Goal: Task Accomplishment & Management: Use online tool/utility

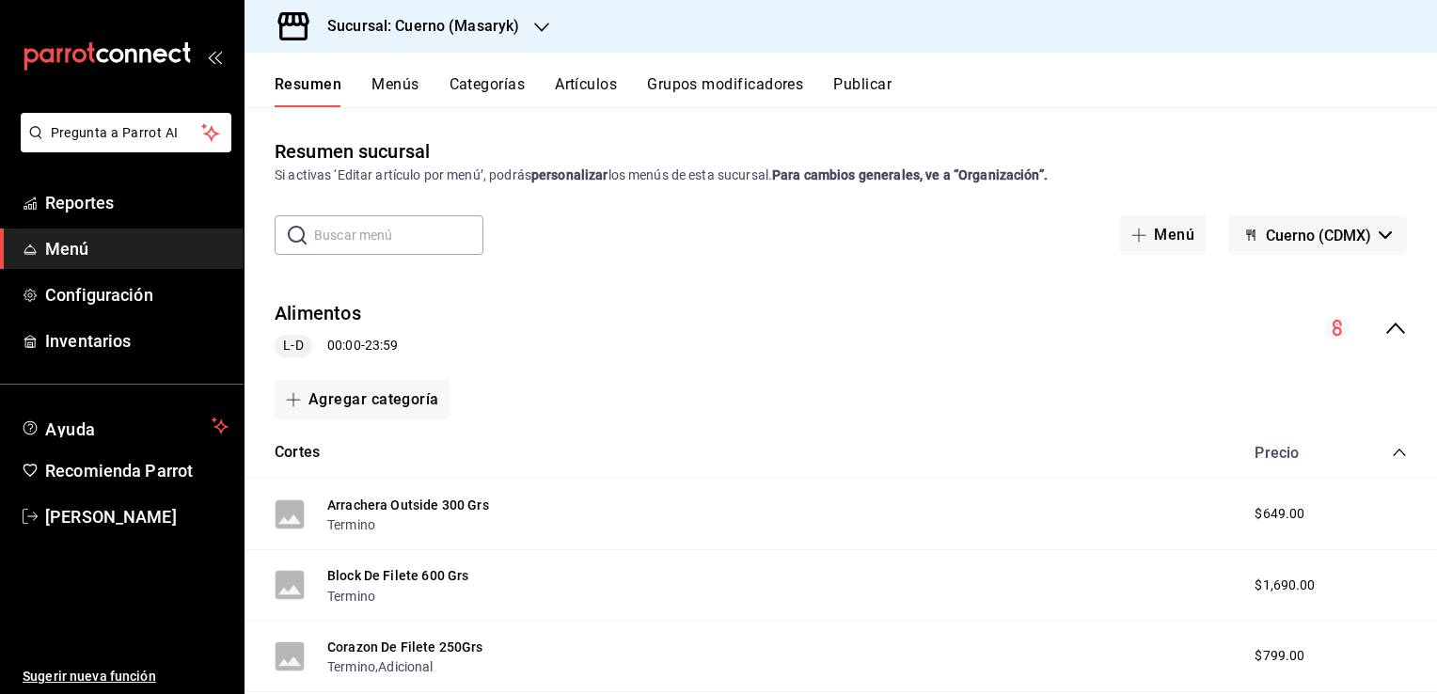
click at [100, 253] on span "Menú" at bounding box center [136, 248] width 183 height 25
click at [1132, 238] on icon "button" at bounding box center [1138, 235] width 15 height 15
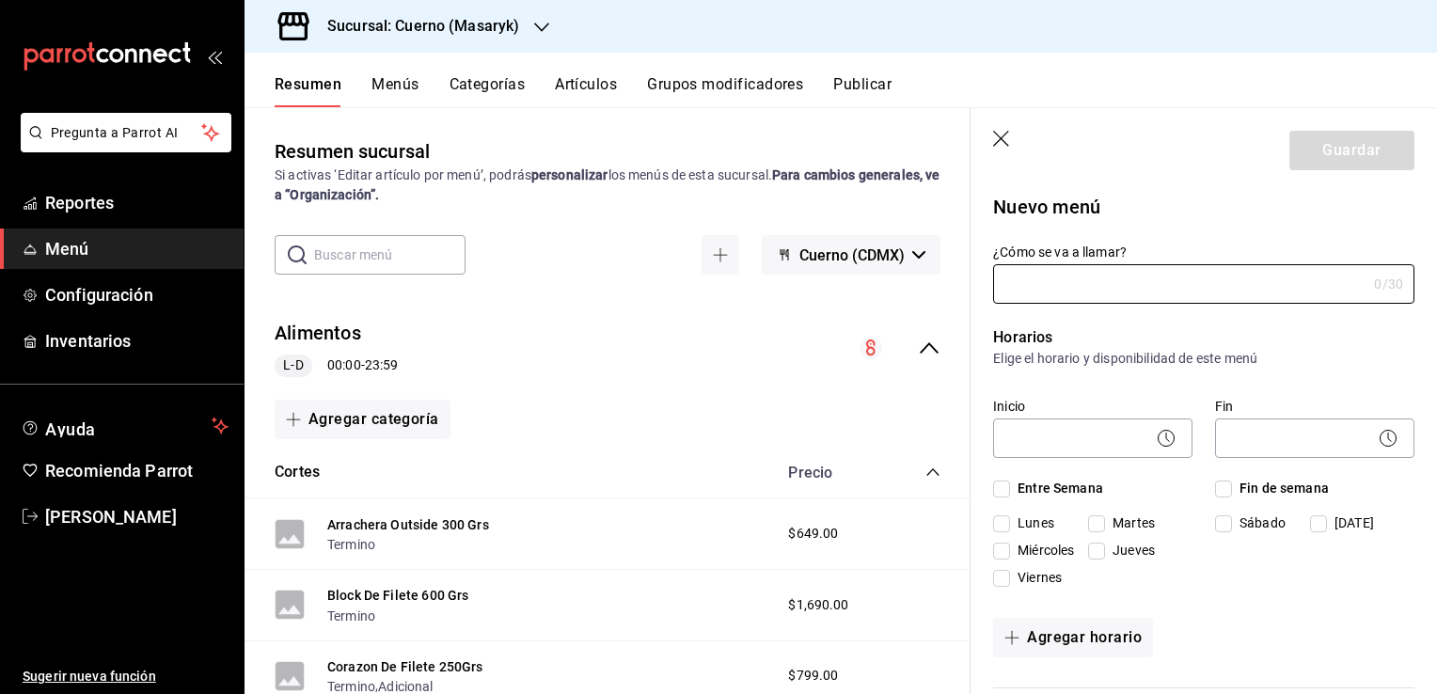
click at [1002, 139] on icon "button" at bounding box center [1001, 139] width 16 height 16
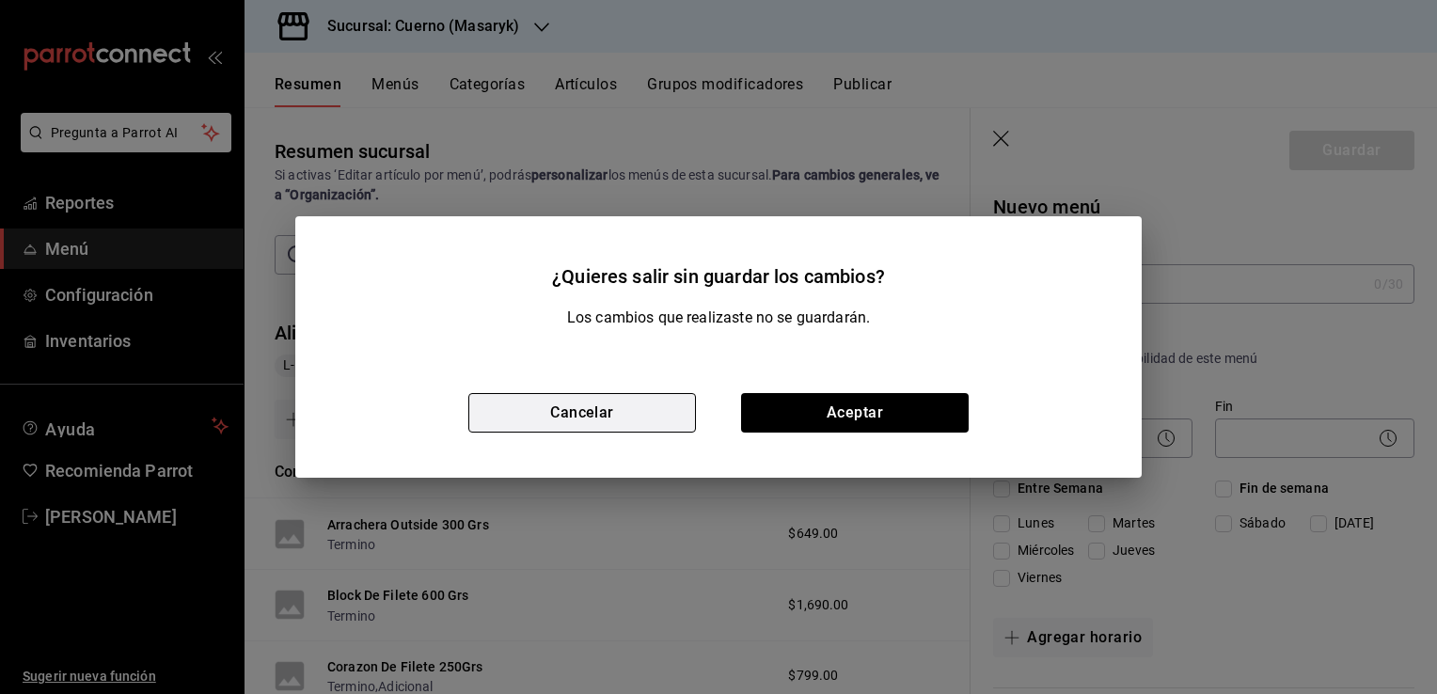
click at [633, 412] on button "Cancelar" at bounding box center [582, 413] width 228 height 40
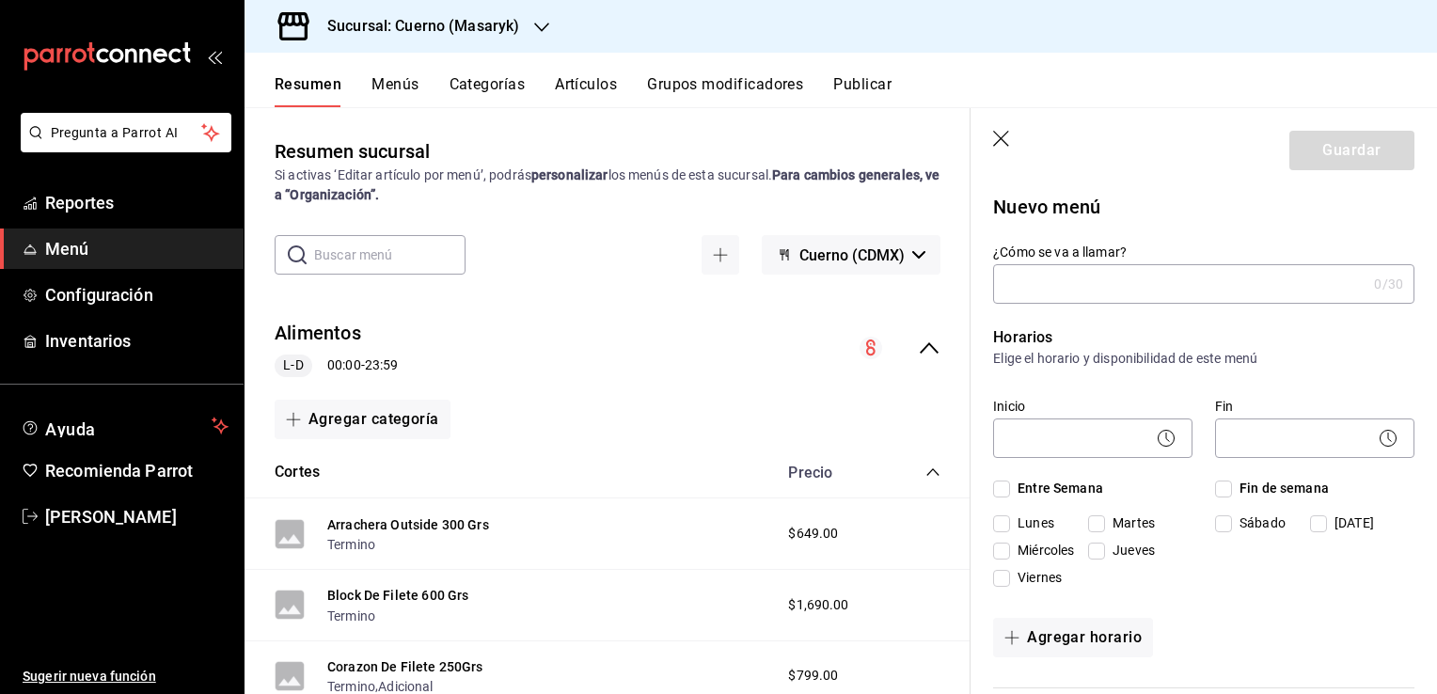
click at [1003, 147] on icon "button" at bounding box center [1002, 140] width 19 height 19
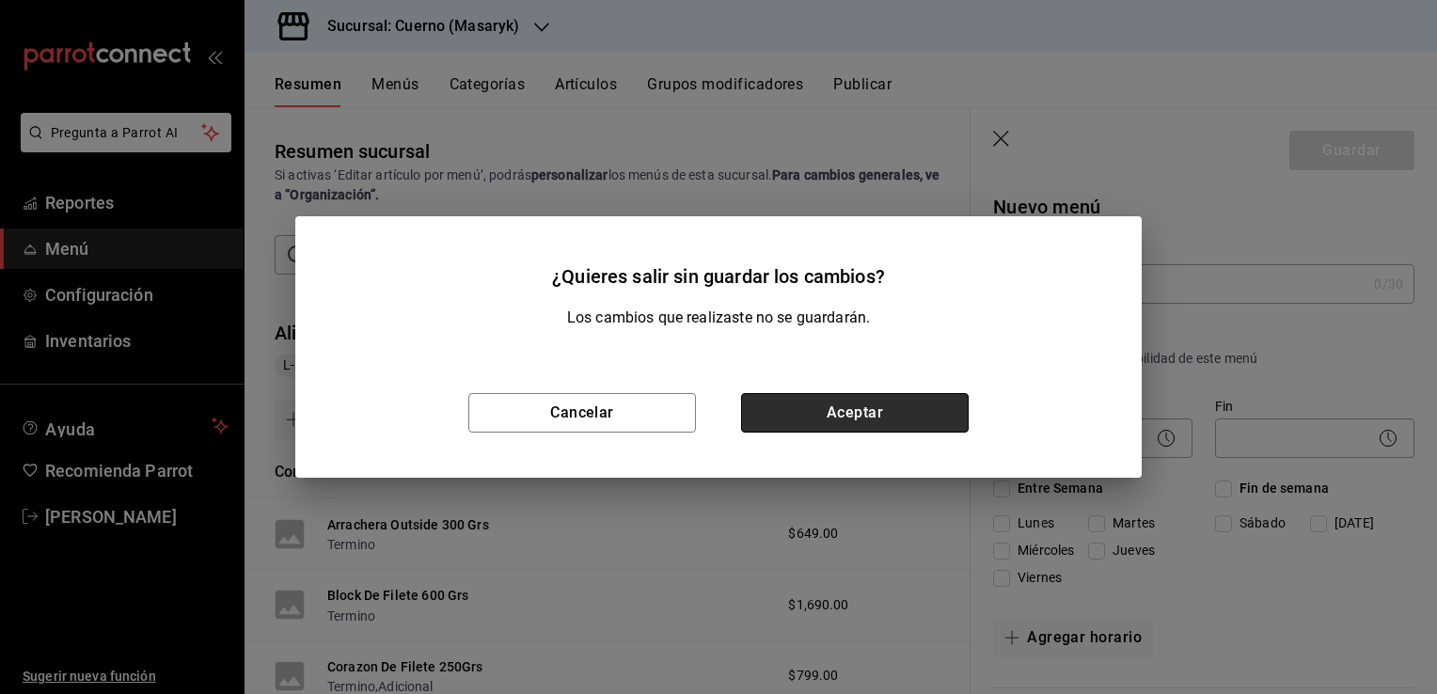
click at [838, 408] on button "Aceptar" at bounding box center [855, 413] width 228 height 40
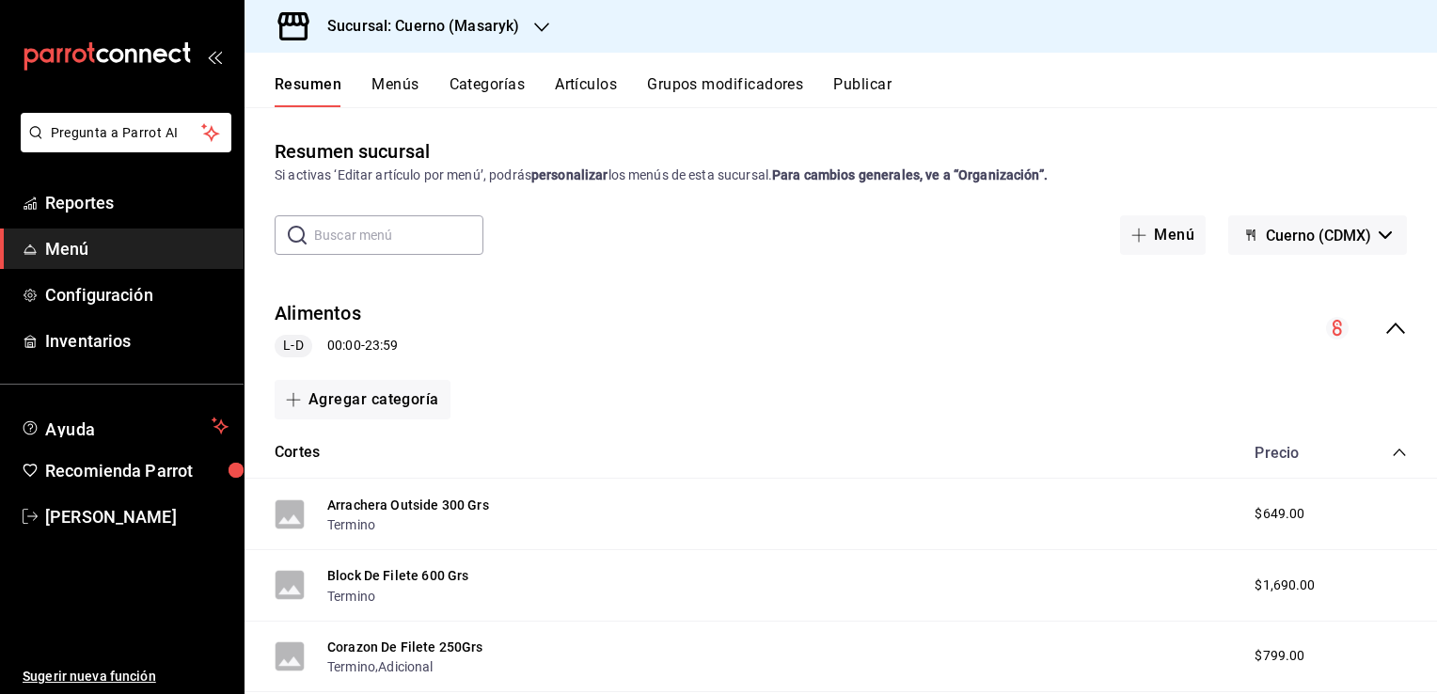
click at [1332, 333] on circle "collapse-menu-row" at bounding box center [1337, 328] width 23 height 23
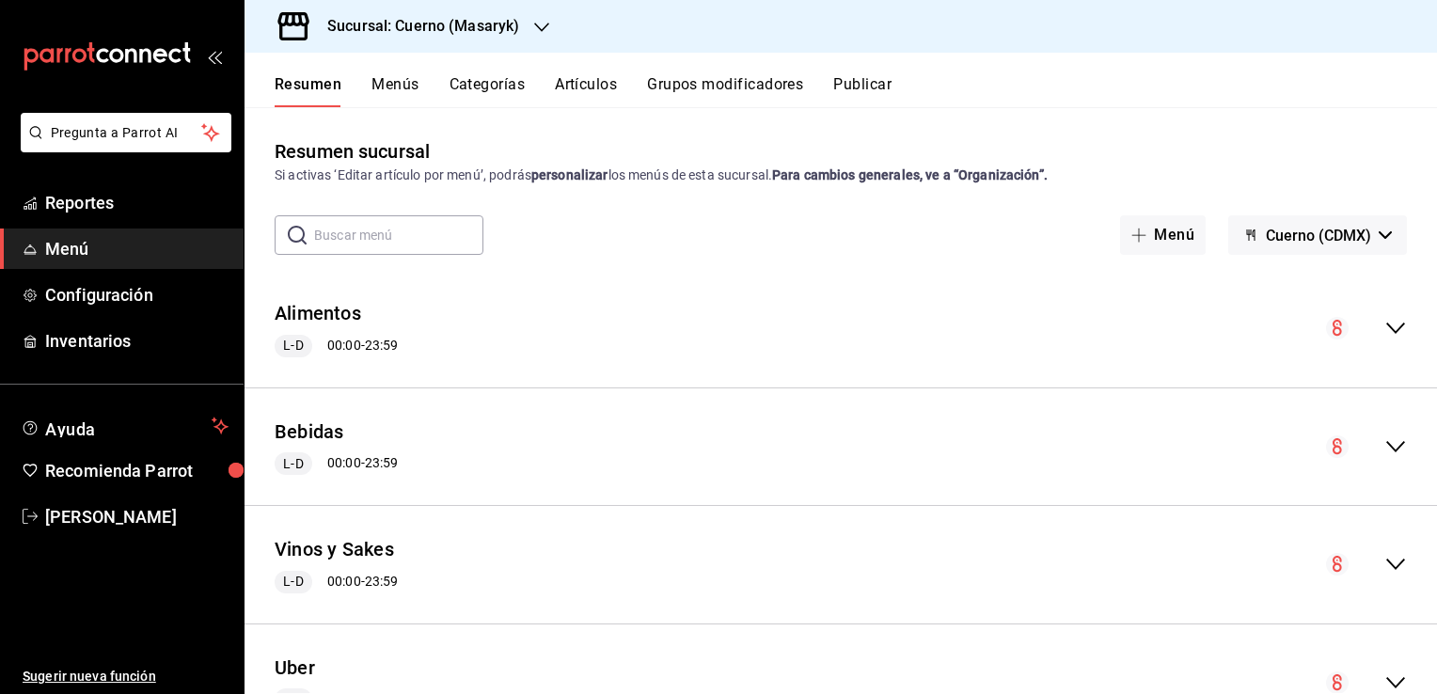
click at [1332, 333] on circle "collapse-menu-row" at bounding box center [1337, 328] width 23 height 23
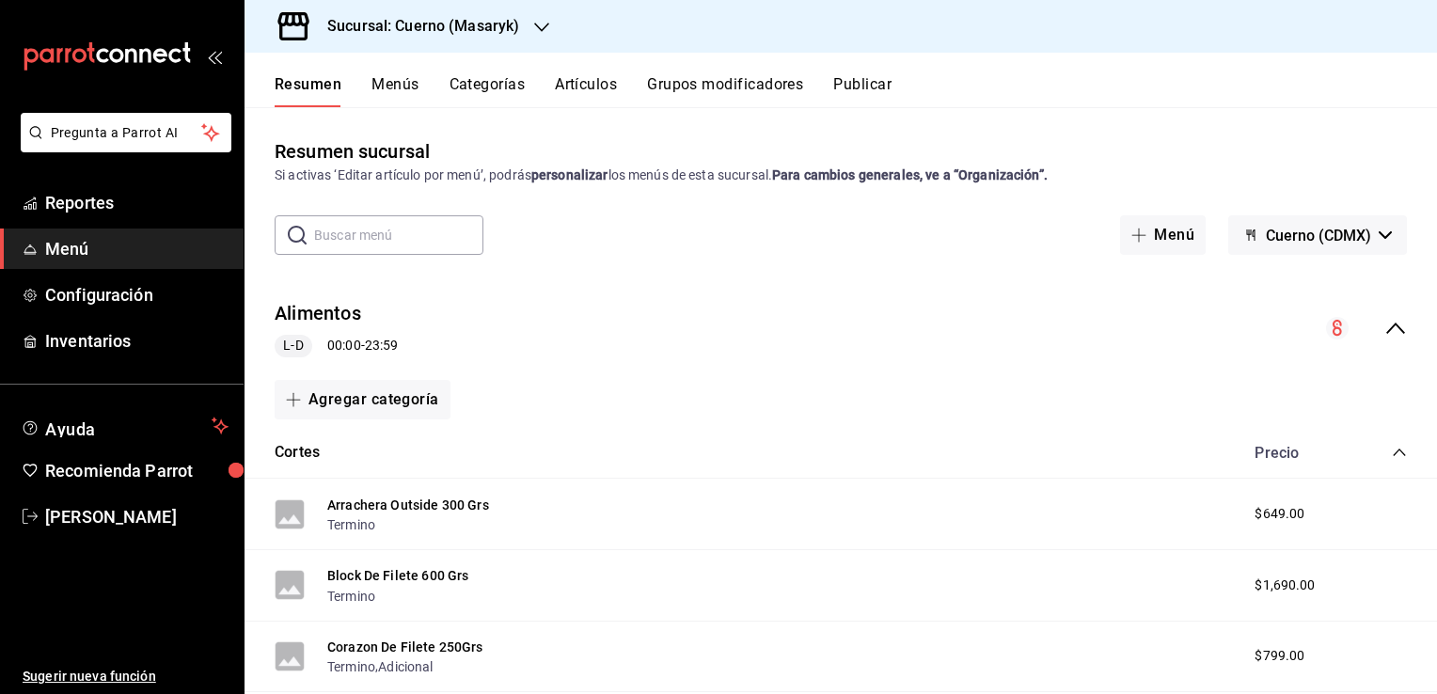
click at [56, 239] on span "Menú" at bounding box center [136, 248] width 183 height 25
click at [1131, 240] on icon "button" at bounding box center [1138, 235] width 15 height 15
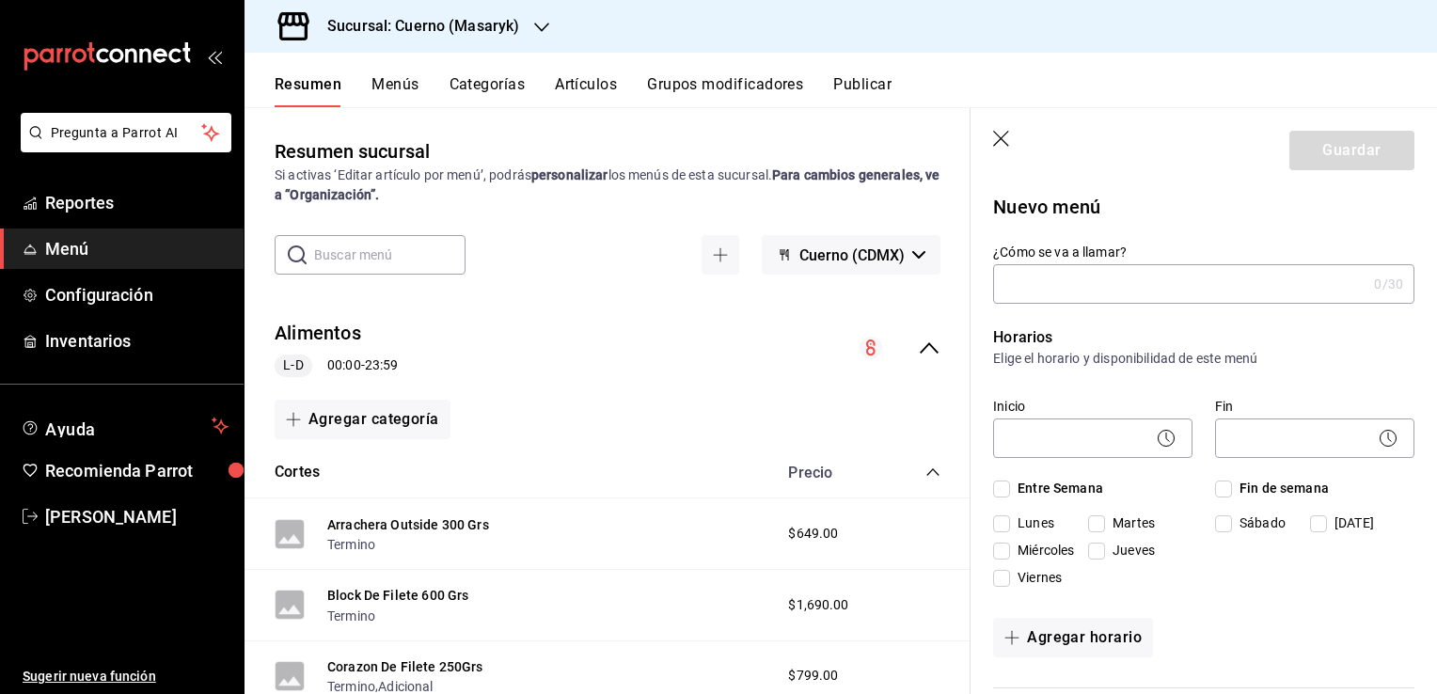
click at [997, 142] on icon "button" at bounding box center [1001, 139] width 16 height 16
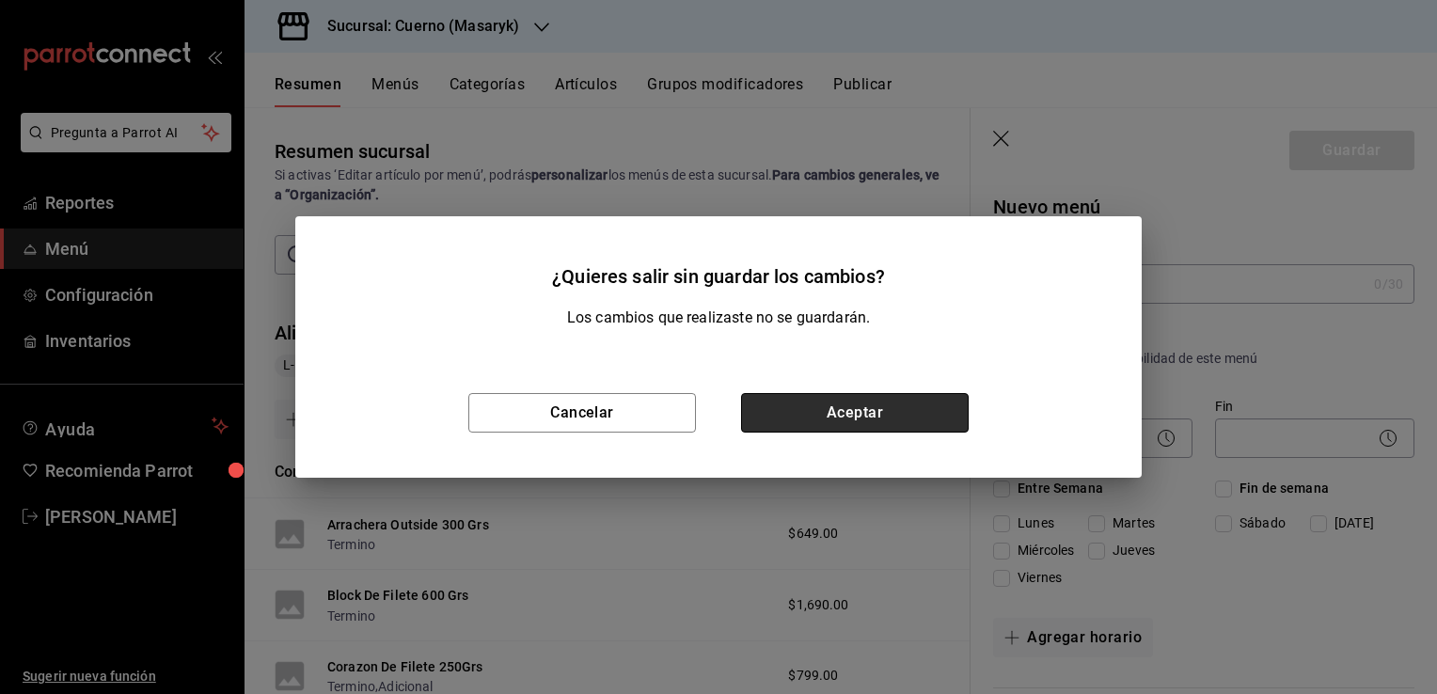
click at [828, 422] on button "Aceptar" at bounding box center [855, 413] width 228 height 40
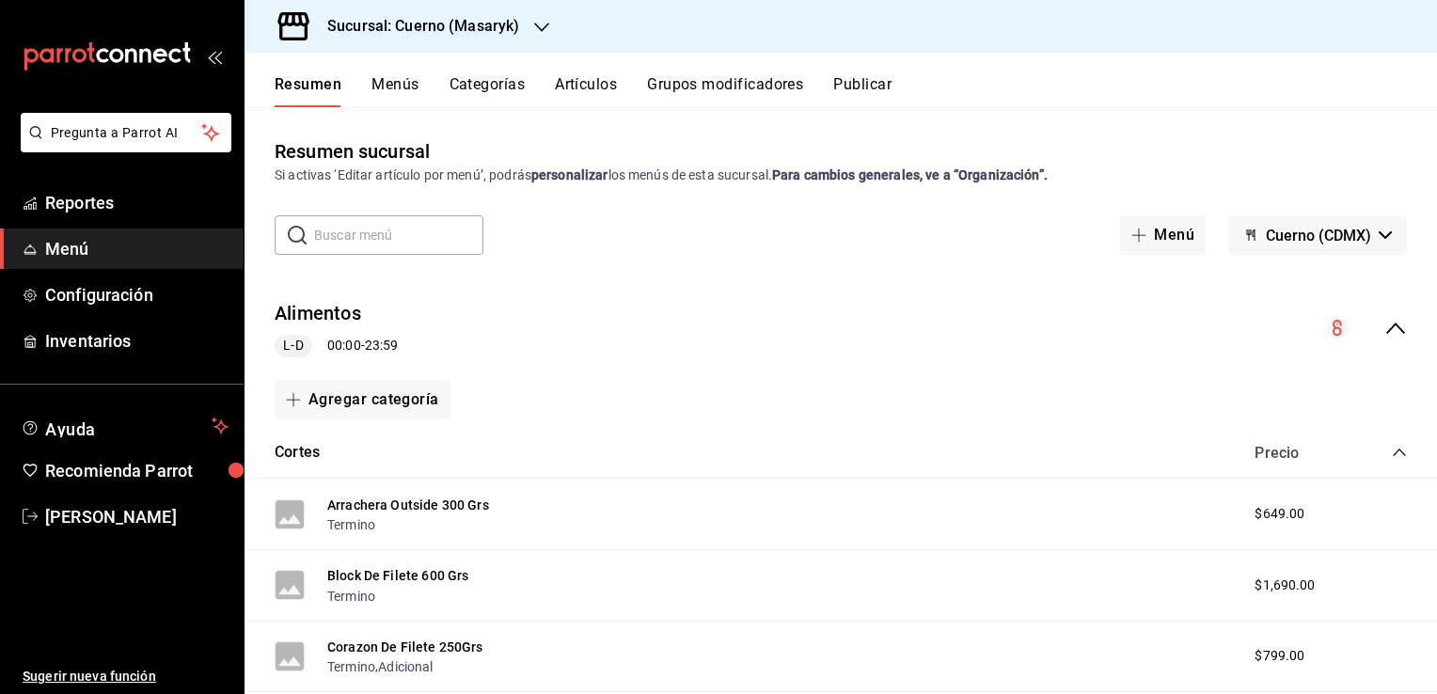
click at [940, 394] on div "Agregar categoría" at bounding box center [841, 400] width 1132 height 40
click at [89, 263] on link "Menú" at bounding box center [122, 249] width 244 height 40
click at [391, 77] on button "Menús" at bounding box center [395, 91] width 47 height 32
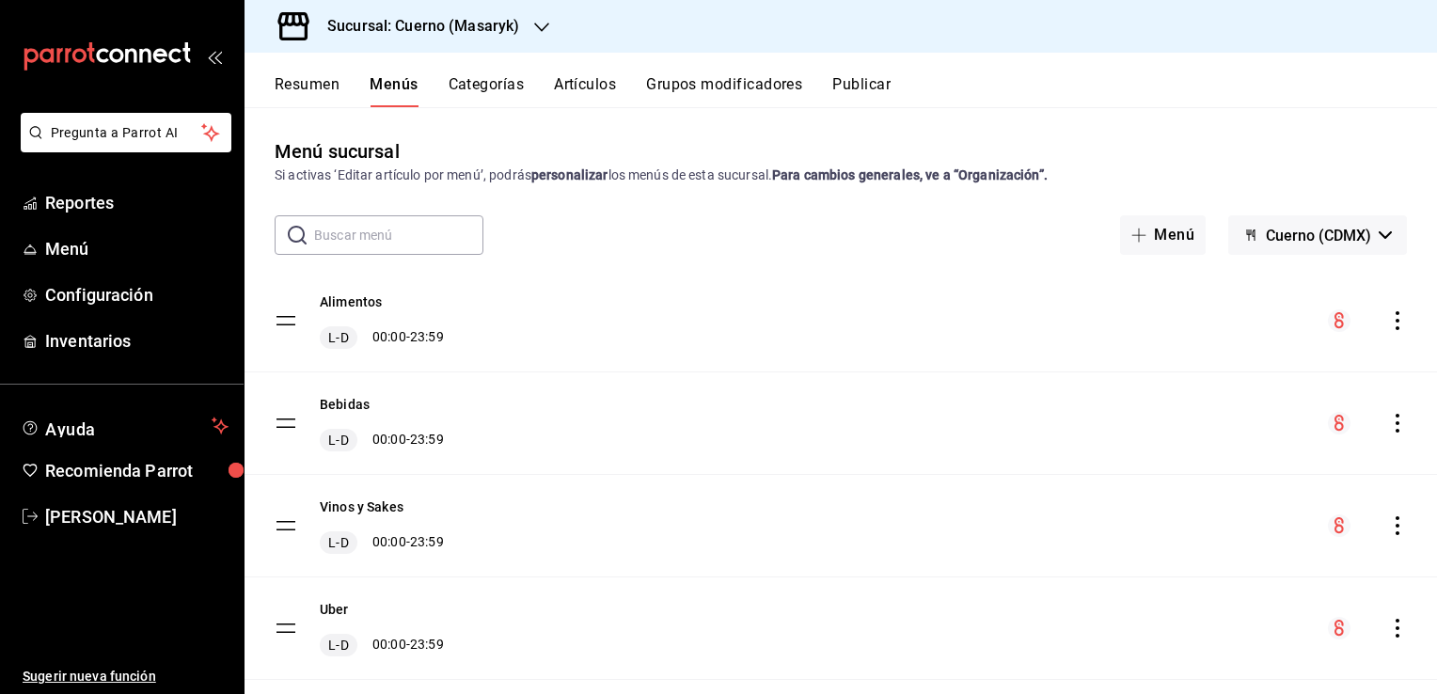
click at [1388, 321] on icon "actions" at bounding box center [1397, 320] width 19 height 19
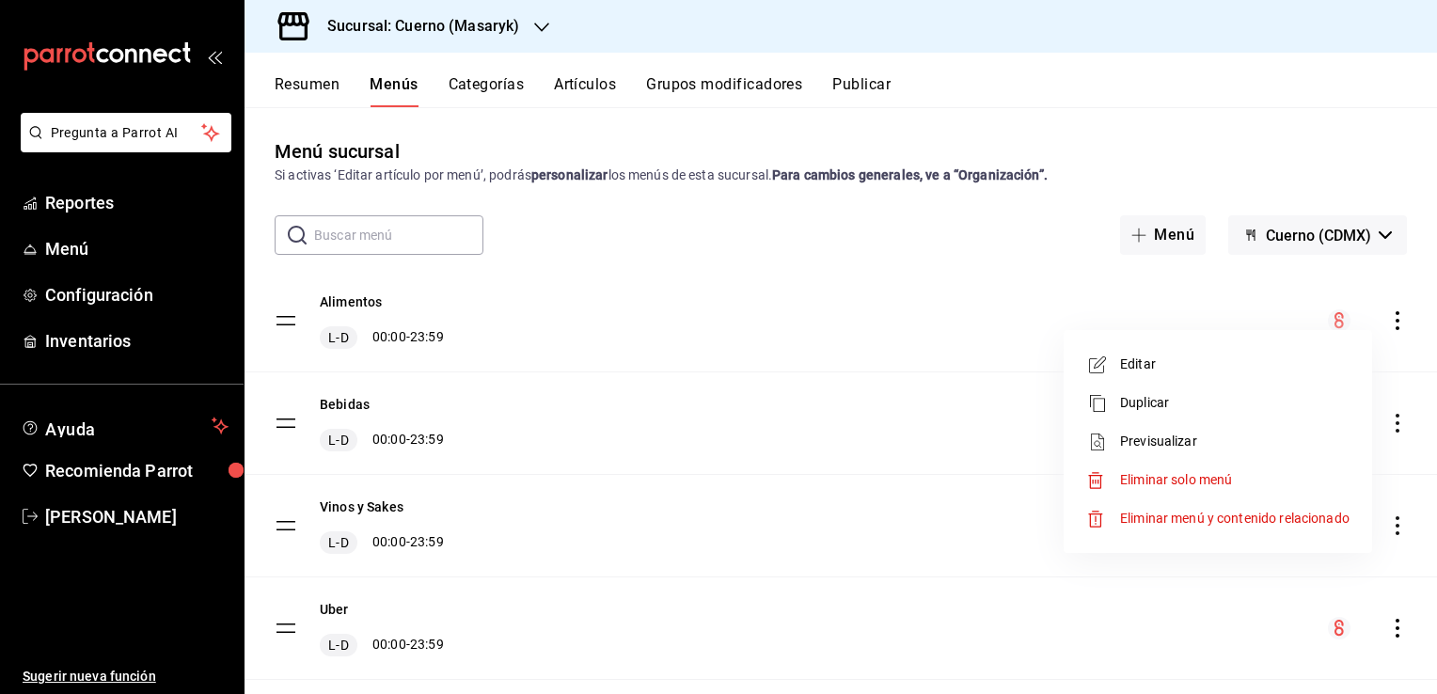
click at [344, 324] on div at bounding box center [718, 347] width 1437 height 694
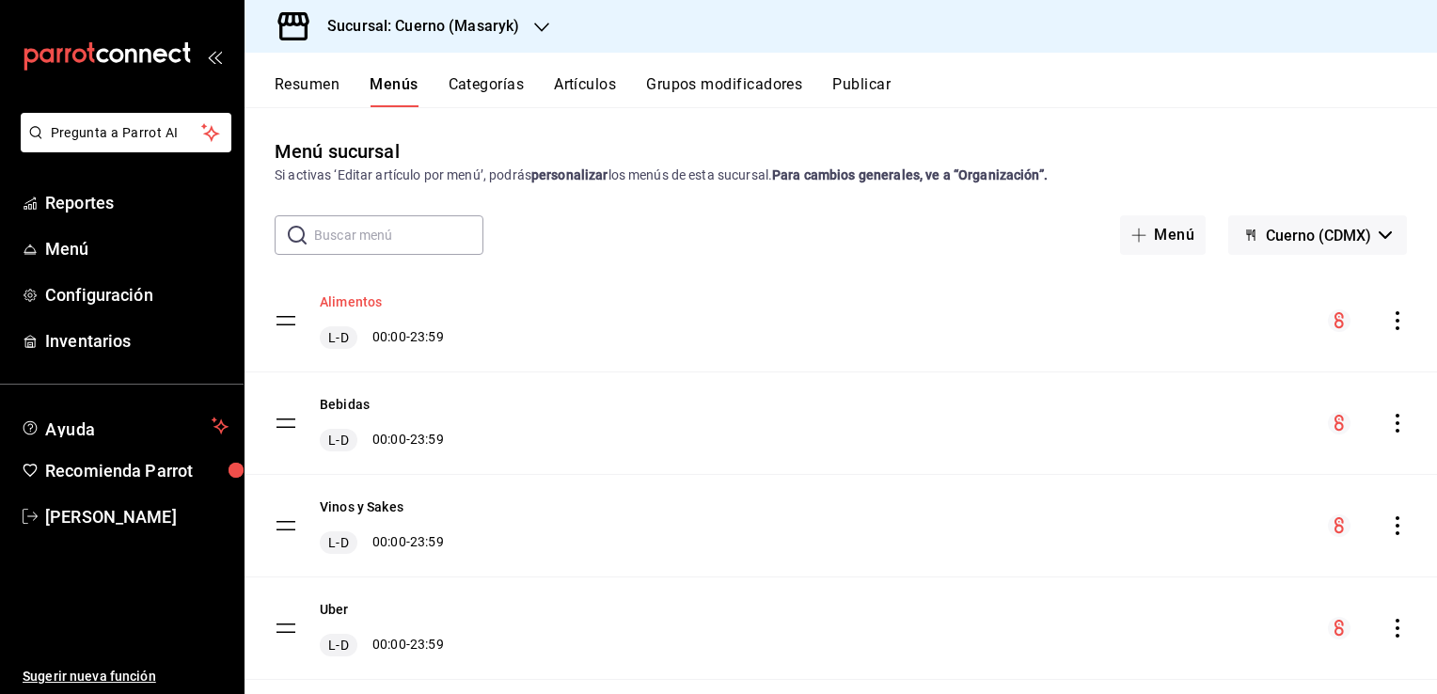
click at [333, 309] on button "Alimentos" at bounding box center [351, 302] width 62 height 19
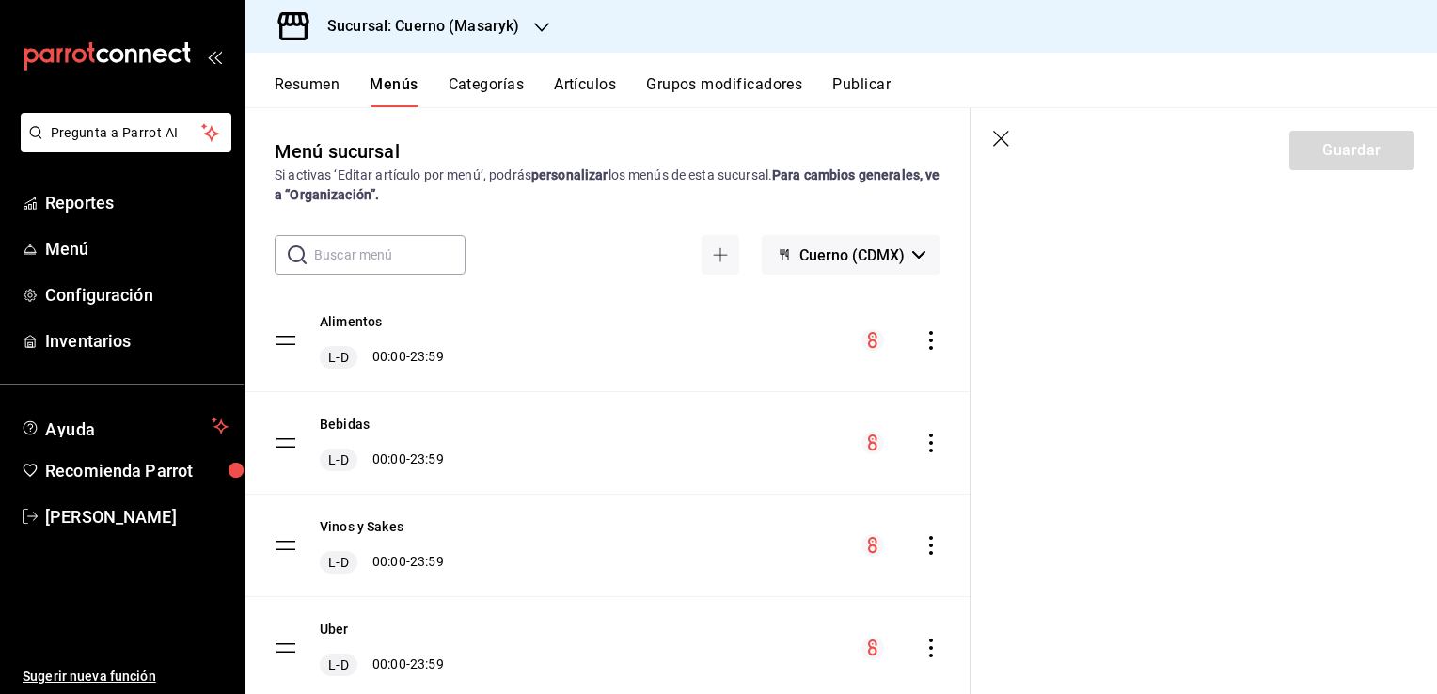
click at [1004, 141] on icon "button" at bounding box center [1001, 139] width 16 height 16
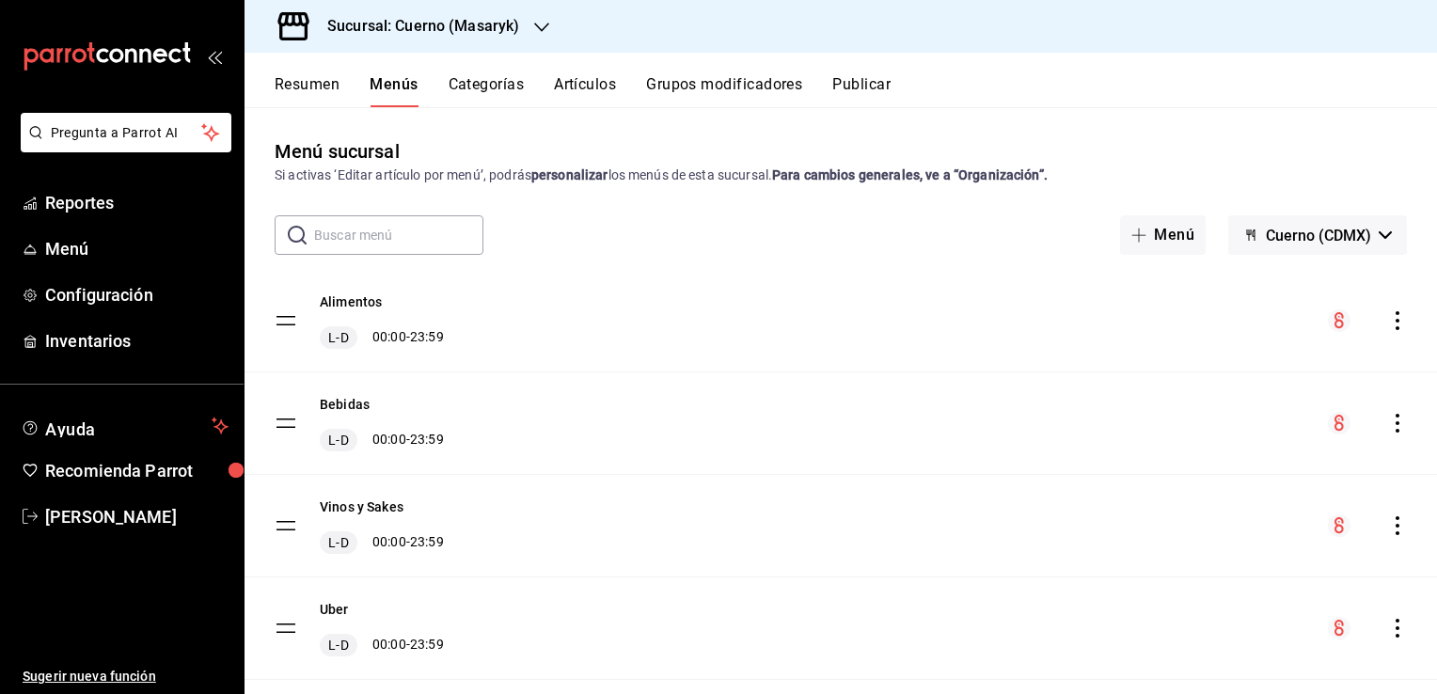
click at [1365, 325] on div "menu-maker-table" at bounding box center [1367, 320] width 79 height 23
click at [1388, 322] on icon "actions" at bounding box center [1397, 320] width 19 height 19
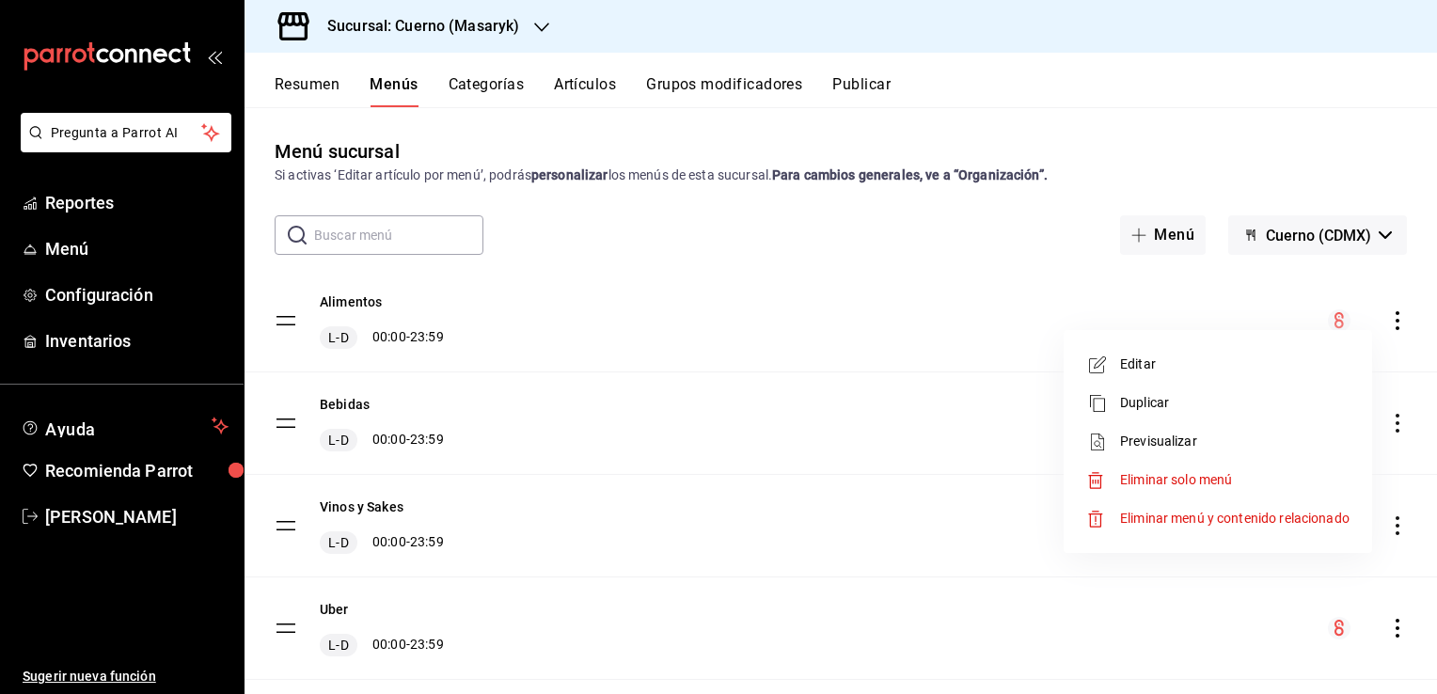
click at [1114, 439] on div at bounding box center [1103, 442] width 34 height 23
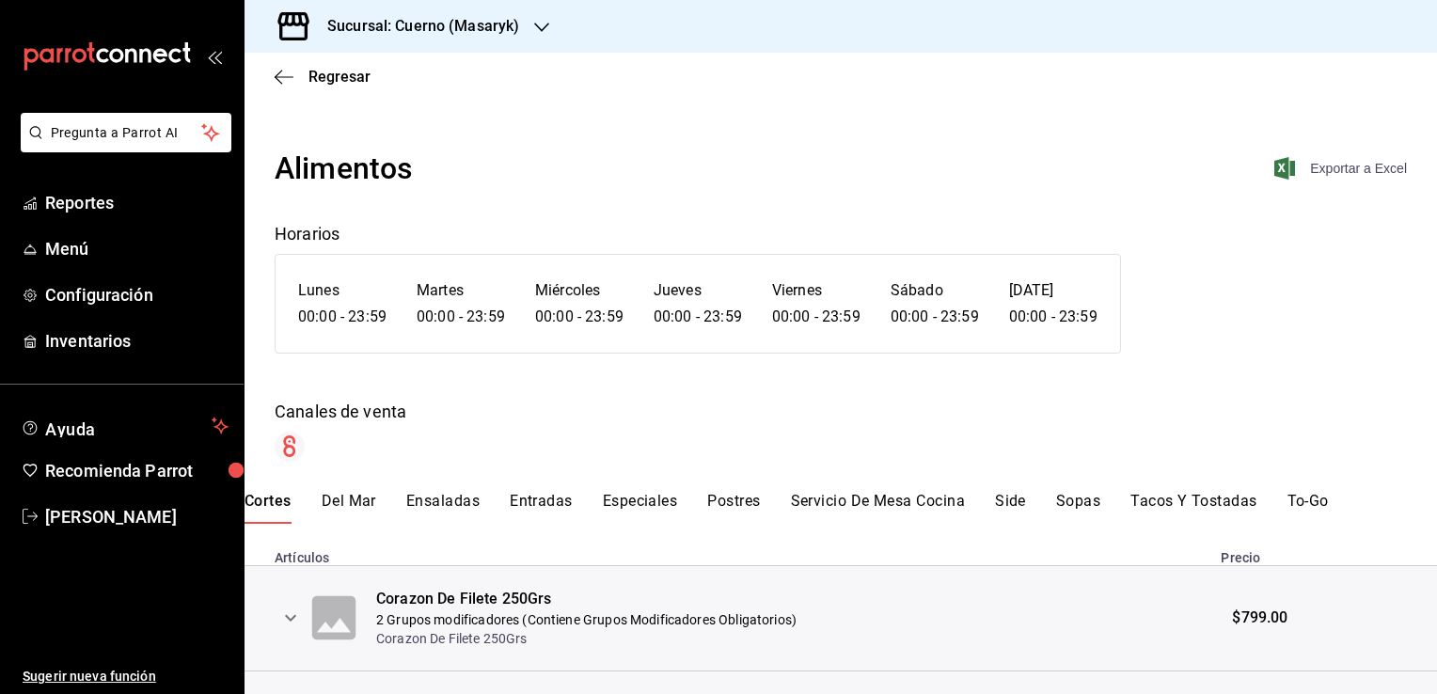
click at [1369, 175] on span "Exportar a Excel" at bounding box center [1342, 168] width 129 height 23
